Goal: Transaction & Acquisition: Purchase product/service

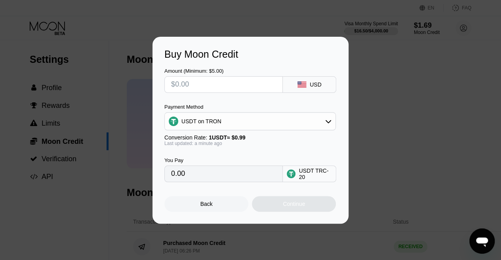
click at [245, 83] on input "text" at bounding box center [223, 85] width 105 height 16
type input "$300"
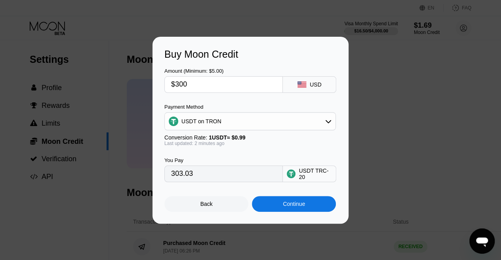
type input "303.03"
click at [246, 85] on input "$300" at bounding box center [223, 85] width 105 height 16
type input "$300"
click at [291, 207] on div "Continue" at bounding box center [294, 204] width 22 height 6
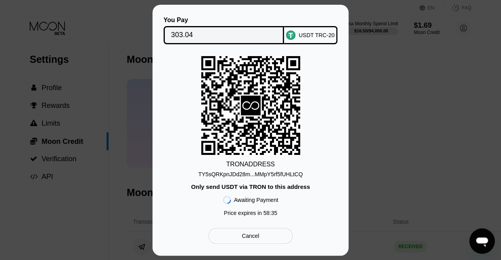
click at [310, 38] on div "USDT TRC-20" at bounding box center [310, 35] width 53 height 18
click at [247, 244] on div "Cancel" at bounding box center [250, 236] width 84 height 16
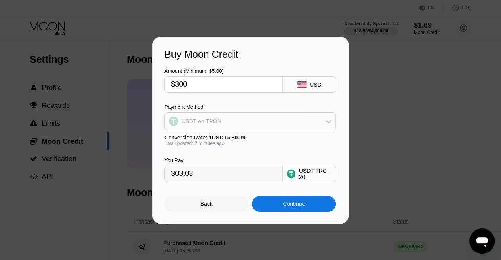
click at [288, 127] on div "USDT on TRON" at bounding box center [250, 122] width 171 height 16
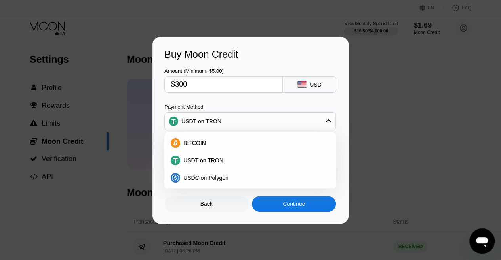
click at [295, 120] on div "USDT on TRON" at bounding box center [250, 122] width 171 height 16
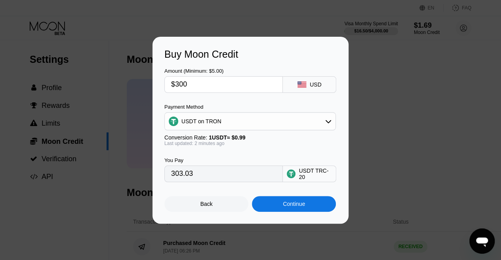
click at [316, 178] on div "USDT TRC-20" at bounding box center [314, 174] width 33 height 13
click at [206, 204] on div "Back" at bounding box center [206, 204] width 12 height 6
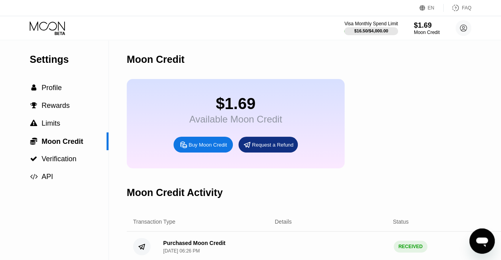
click at [221, 185] on div "Moon Credit Activity" at bounding box center [334, 192] width 414 height 39
click at [381, 116] on div "$1.69 Available Moon Credit Buy Moon Credit Request a Refund" at bounding box center [334, 123] width 414 height 89
click at [48, 88] on span "Profile" at bounding box center [52, 88] width 20 height 8
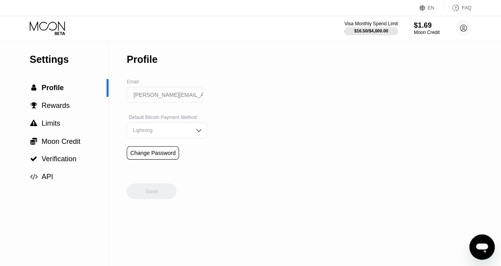
click at [156, 133] on div "Lightning" at bounding box center [161, 131] width 60 height 6
click at [145, 163] on div "On-Chain" at bounding box center [167, 162] width 72 height 6
click at [136, 199] on div "Save" at bounding box center [152, 192] width 50 height 16
click at [68, 91] on div " Profile" at bounding box center [53, 88] width 106 height 8
click at [385, 32] on div "$16.50 / $4,000.00" at bounding box center [370, 30] width 34 height 5
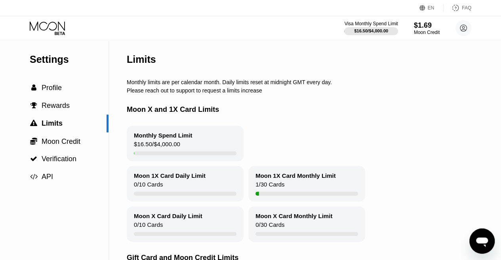
click at [422, 24] on div "$1.69" at bounding box center [427, 25] width 26 height 8
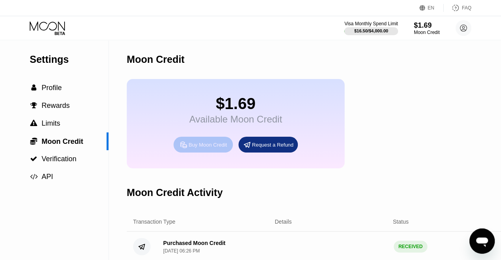
click at [193, 148] on div "Buy Moon Credit" at bounding box center [207, 145] width 38 height 7
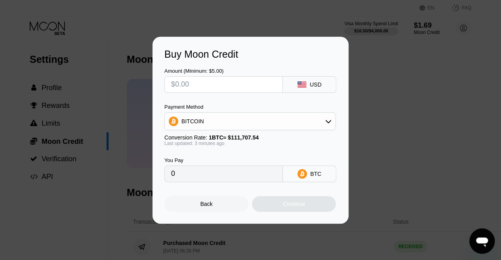
click at [266, 124] on div "BITCOIN" at bounding box center [250, 122] width 171 height 16
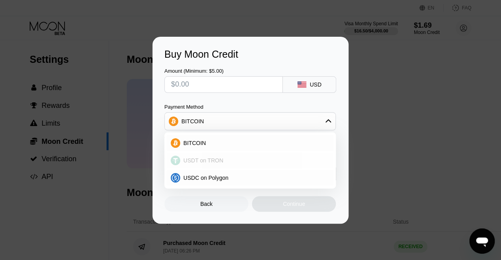
click at [237, 156] on div "USDT on TRON" at bounding box center [250, 161] width 167 height 16
type input "0.00"
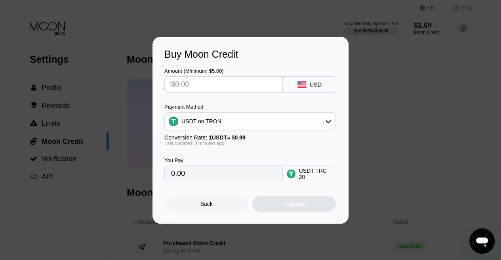
click at [231, 83] on input "text" at bounding box center [223, 85] width 105 height 16
type input "$3"
type input "3.03"
type input "$300"
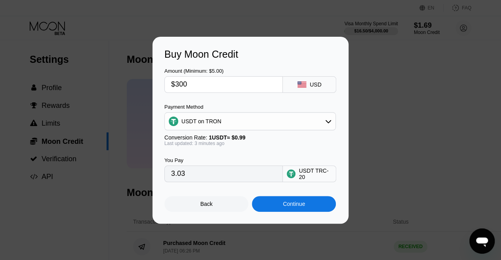
type input "303.03"
type input "$300"
click at [304, 207] on div "Continue" at bounding box center [294, 204] width 22 height 6
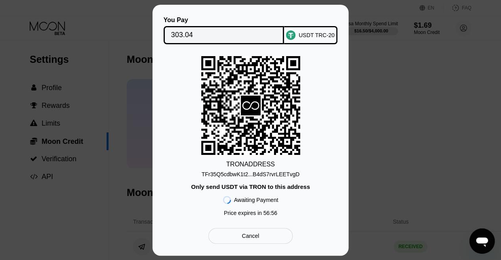
click at [252, 172] on div "TFr35Q5cdbwK1t2...B4dS7rvrLEETvgD" at bounding box center [250, 174] width 98 height 6
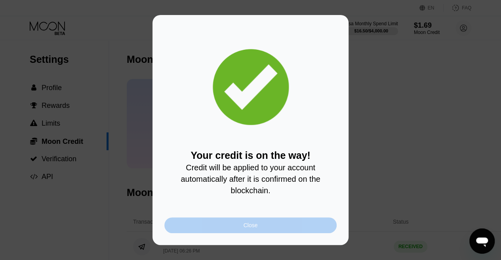
click at [172, 231] on div "Close" at bounding box center [250, 226] width 172 height 16
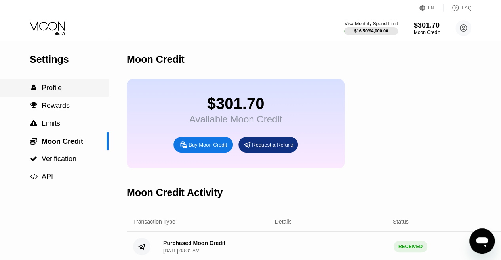
click at [42, 89] on span "Profile" at bounding box center [52, 88] width 20 height 8
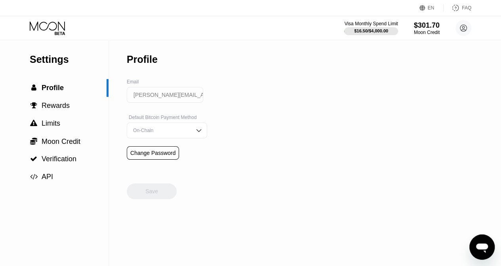
click at [61, 59] on div "Settings" at bounding box center [69, 59] width 79 height 11
click at [51, 28] on icon at bounding box center [48, 28] width 37 height 14
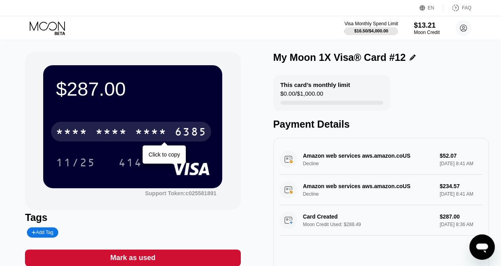
click at [148, 135] on div "* * * *" at bounding box center [151, 133] width 32 height 13
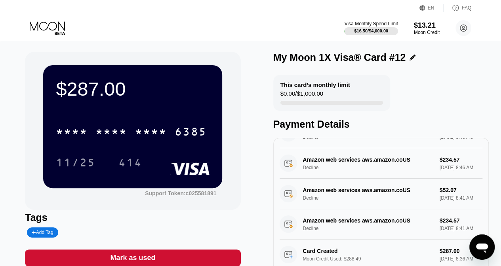
scroll to position [55, 0]
